Goal: Transaction & Acquisition: Purchase product/service

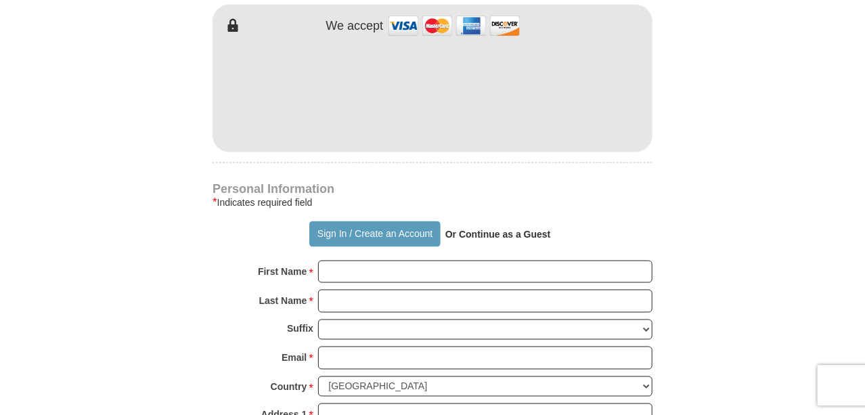
scroll to position [800, 0]
click at [330, 220] on button "Sign In / Create an Account" at bounding box center [374, 233] width 131 height 26
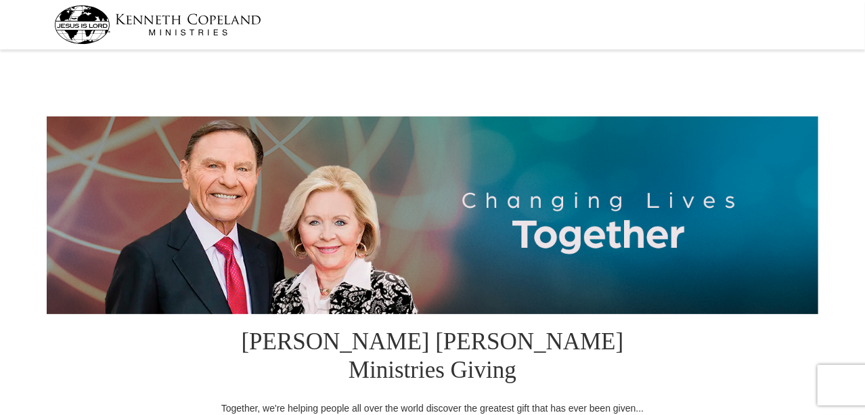
select select "IL"
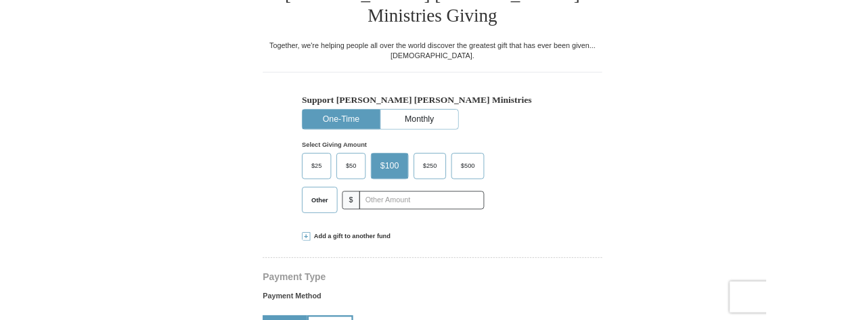
scroll to position [349, 0]
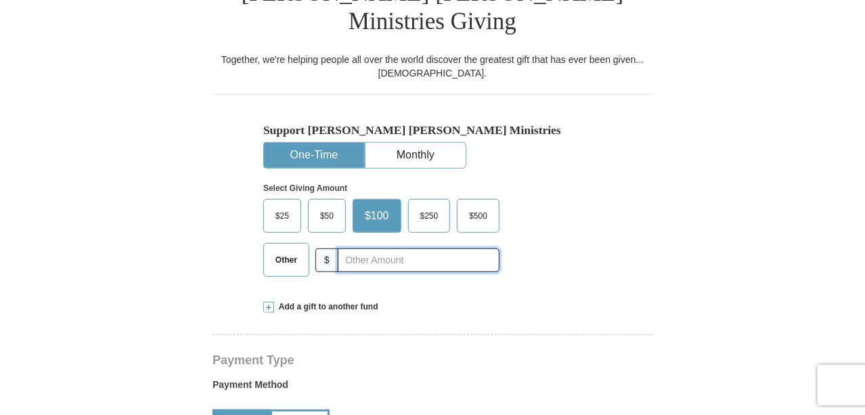
click at [381, 249] on input "text" at bounding box center [419, 261] width 162 height 24
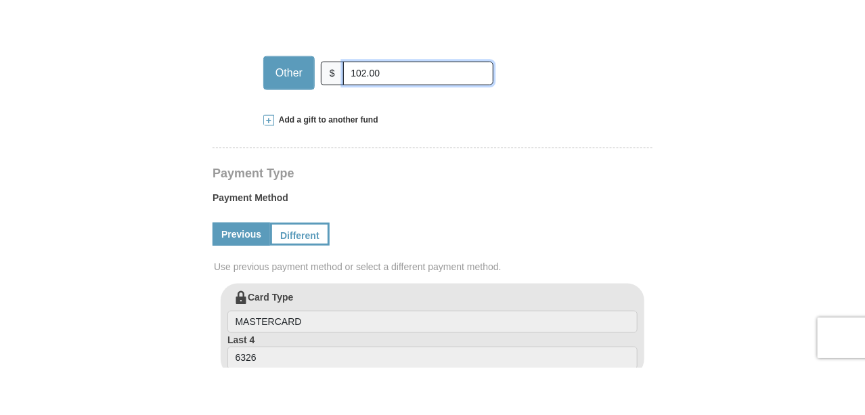
scroll to position [584, 0]
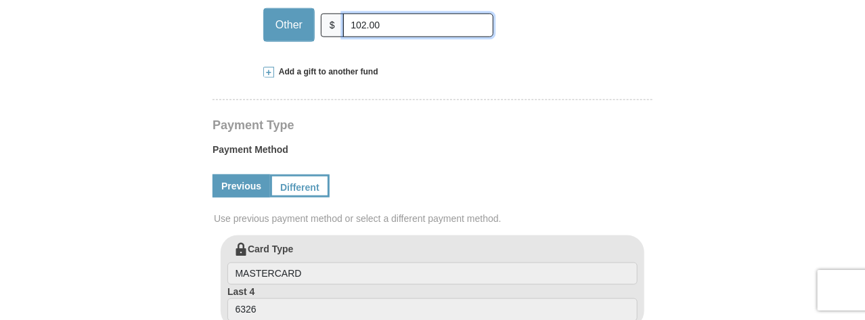
type input "102.00"
click at [244, 179] on div "Previous Different" at bounding box center [433, 186] width 440 height 46
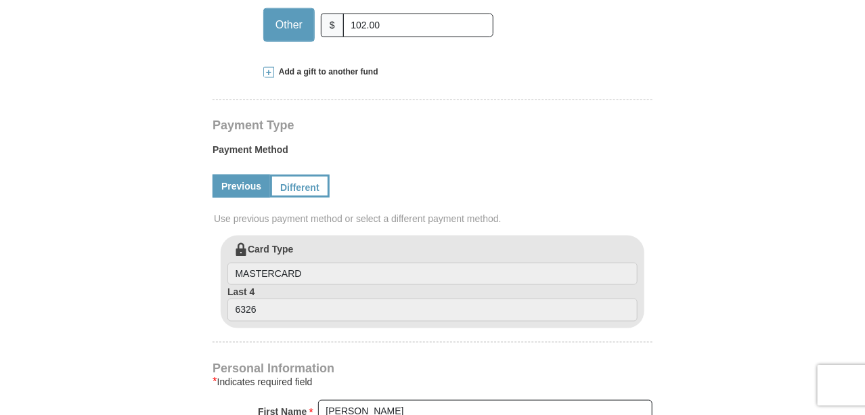
click at [238, 175] on link "Previous" at bounding box center [242, 186] width 58 height 23
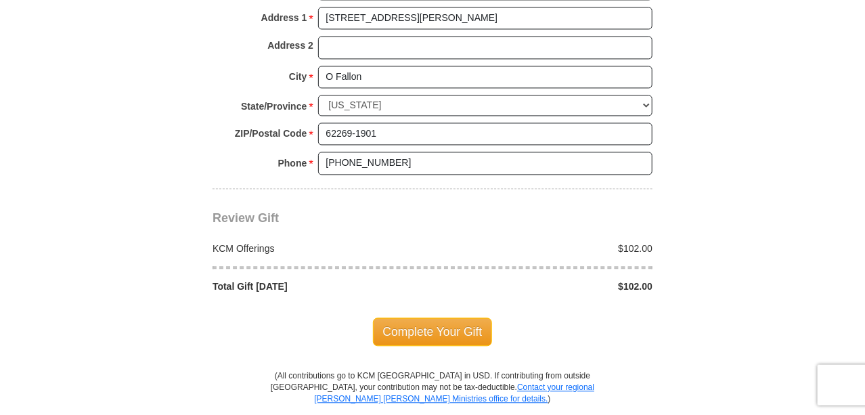
scroll to position [1132, 0]
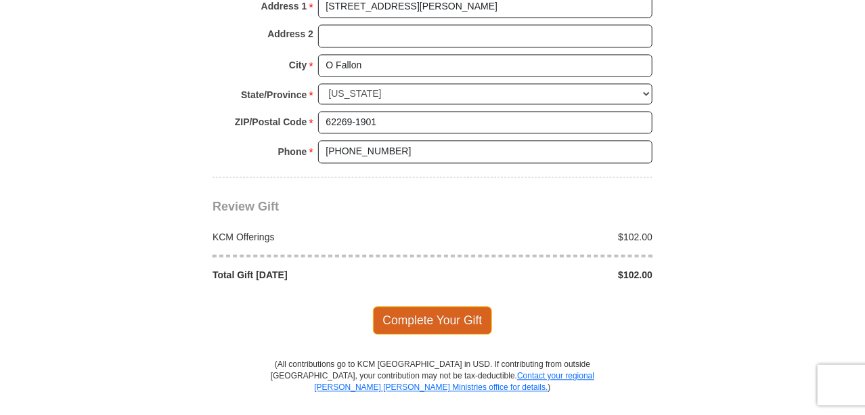
click at [441, 307] on span "Complete Your Gift" at bounding box center [433, 321] width 120 height 28
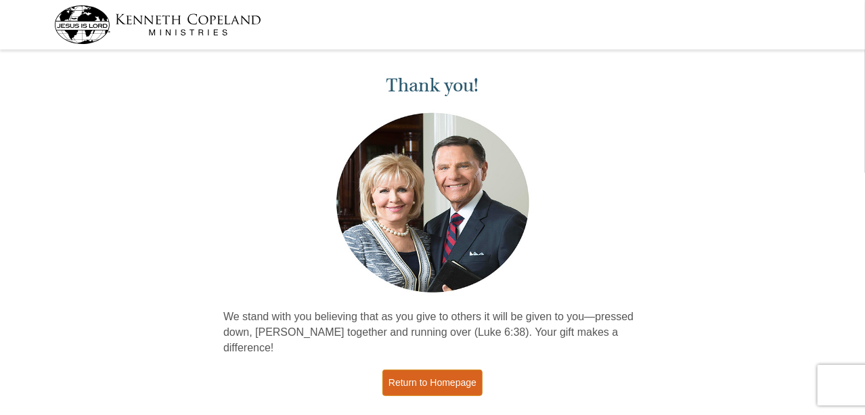
click at [442, 372] on link "Return to Homepage" at bounding box center [433, 383] width 100 height 26
